Goal: Find specific page/section: Find specific page/section

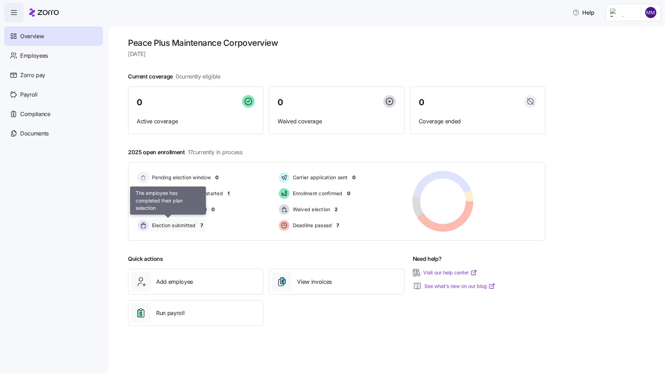
click at [165, 226] on span "Election submitted" at bounding box center [173, 225] width 46 height 7
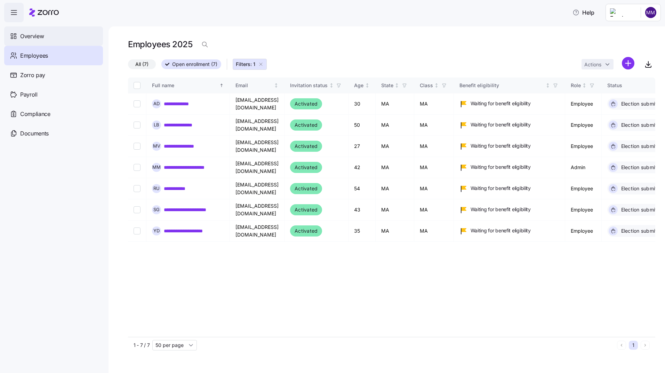
click at [38, 37] on span "Overview" at bounding box center [32, 36] width 24 height 9
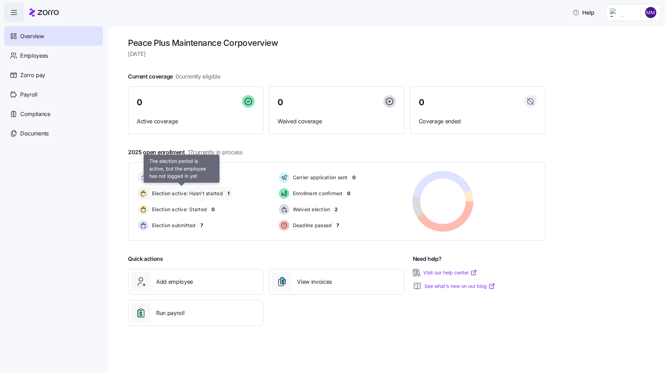
click at [213, 194] on span "Election active: Hasn't started" at bounding box center [186, 193] width 73 height 7
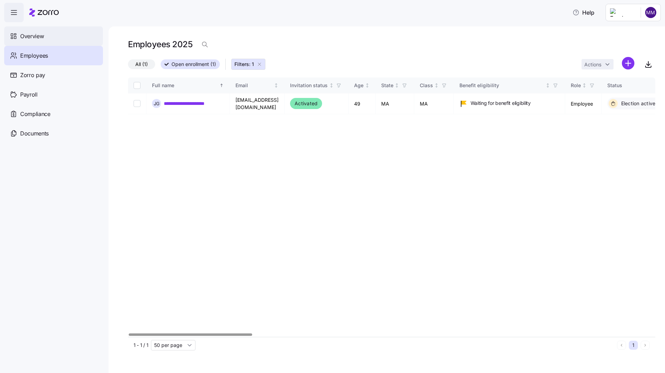
click at [23, 33] on span "Overview" at bounding box center [32, 36] width 24 height 9
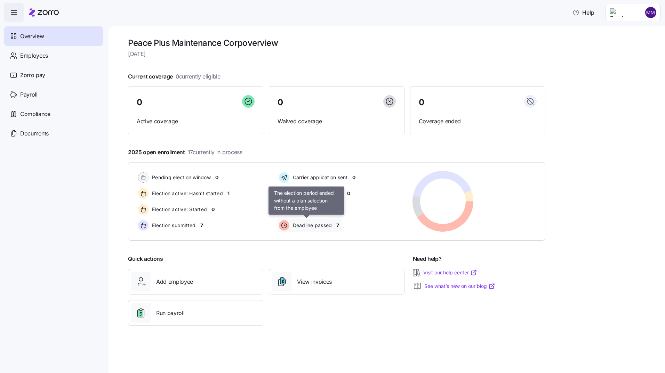
click at [322, 225] on span "Deadline passed" at bounding box center [311, 225] width 41 height 7
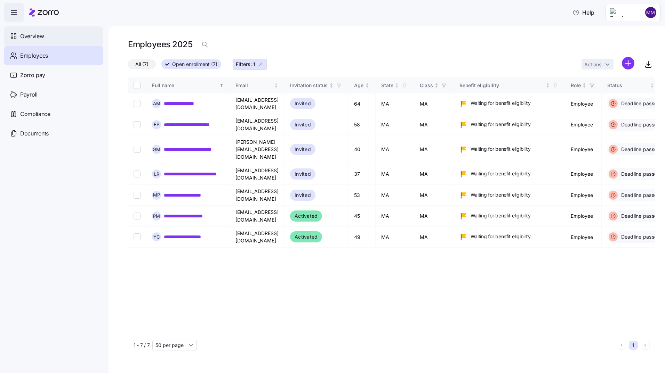
click at [32, 36] on span "Overview" at bounding box center [32, 36] width 24 height 9
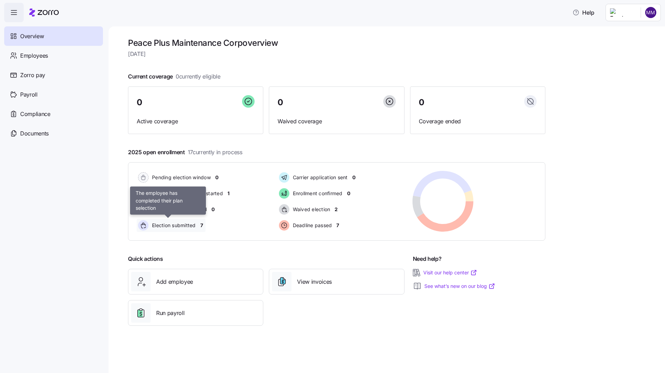
click at [167, 227] on span "Election submitted" at bounding box center [173, 225] width 46 height 7
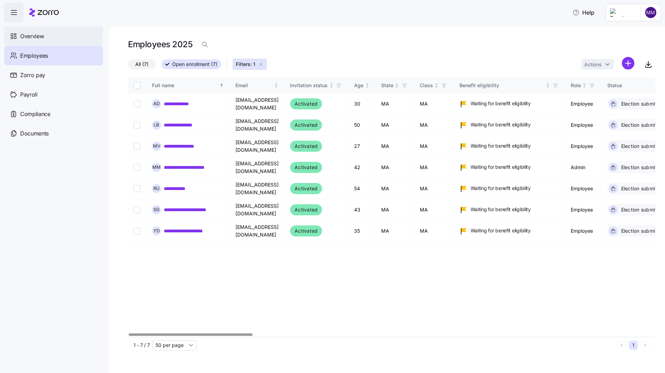
click at [37, 34] on span "Overview" at bounding box center [32, 36] width 24 height 9
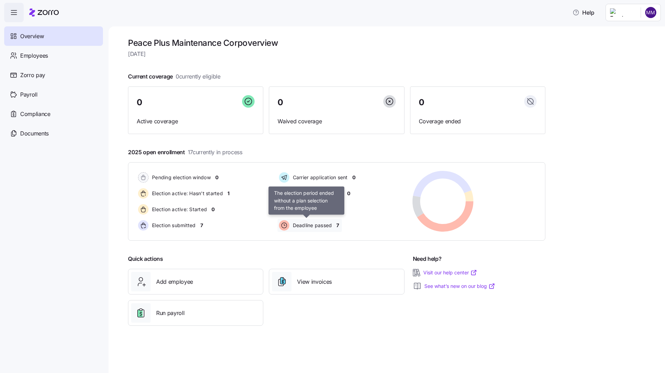
click at [320, 226] on span "Deadline passed" at bounding box center [311, 225] width 41 height 7
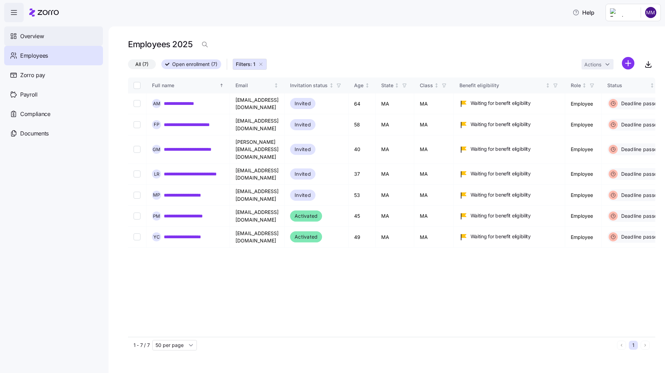
click at [32, 37] on span "Overview" at bounding box center [32, 36] width 24 height 9
